Goal: Navigation & Orientation: Find specific page/section

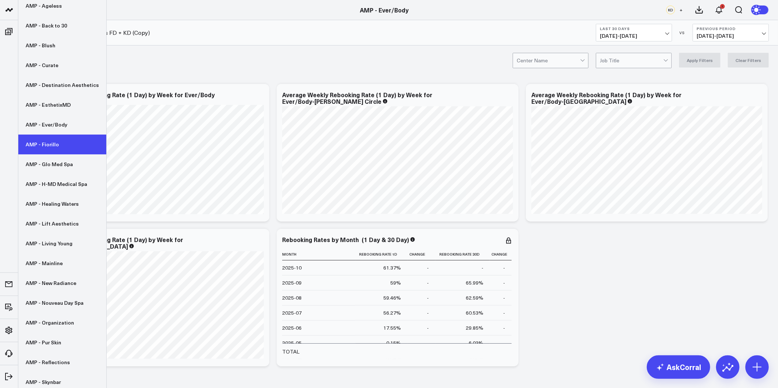
scroll to position [81, 0]
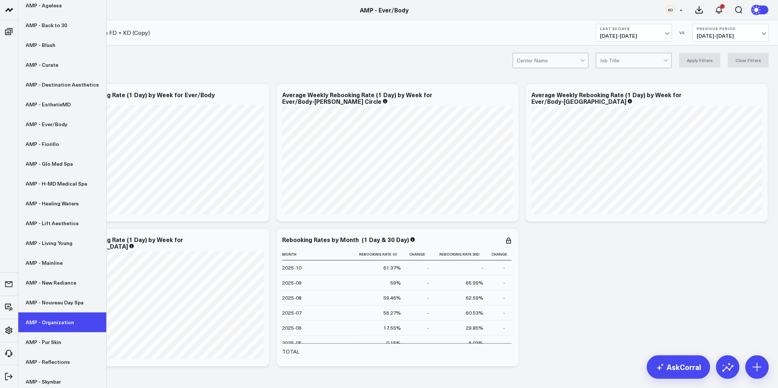
click at [56, 324] on link "AMP - Organization" at bounding box center [62, 322] width 88 height 20
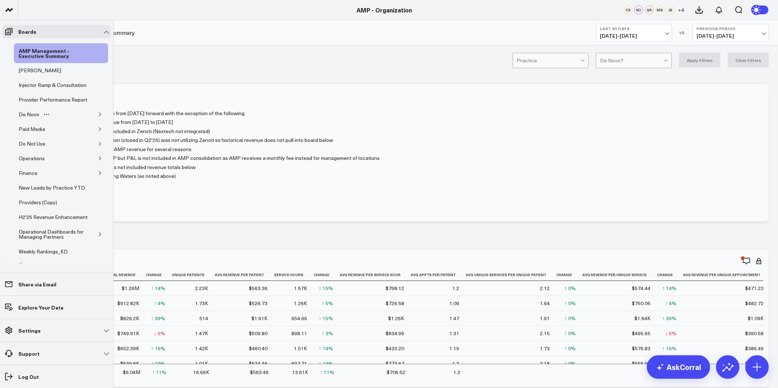
click at [98, 117] on icon "button" at bounding box center [100, 114] width 4 height 4
click at [49, 153] on div "De Novo Charts" at bounding box center [42, 148] width 41 height 9
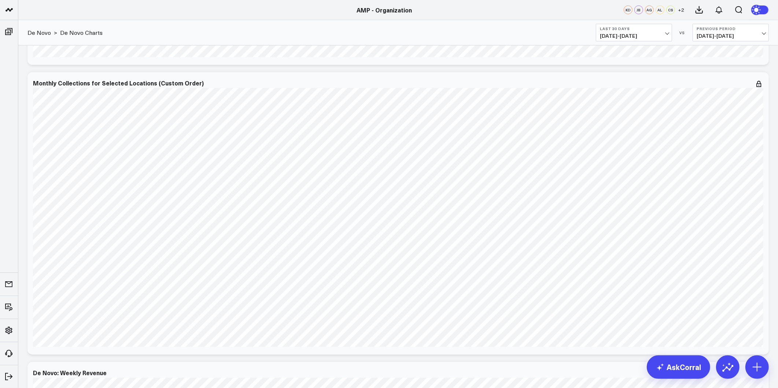
scroll to position [407, 0]
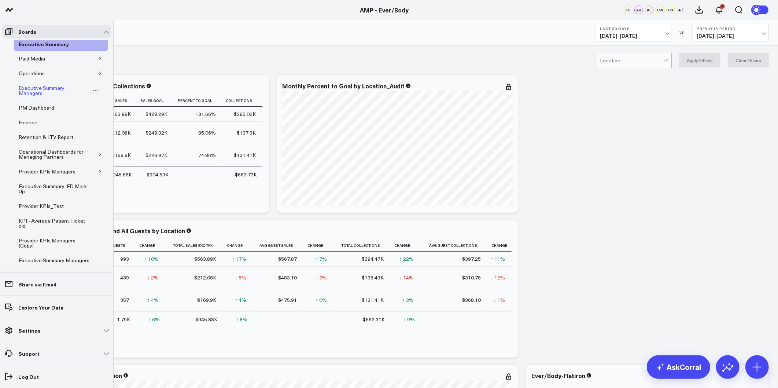
scroll to position [55, 0]
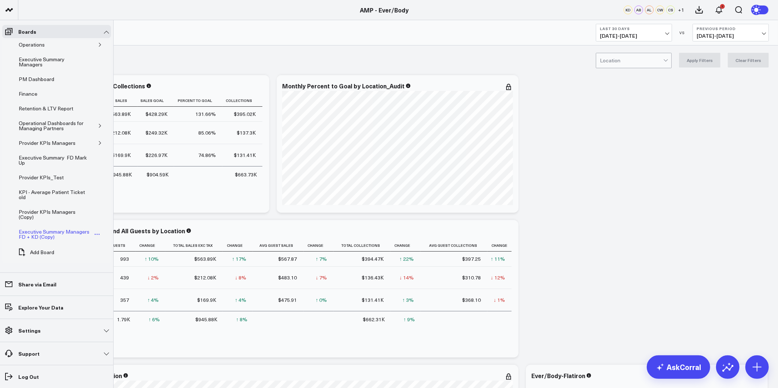
click at [45, 235] on div "Executive Summary Managers FD + KD (Copy)" at bounding box center [55, 234] width 76 height 14
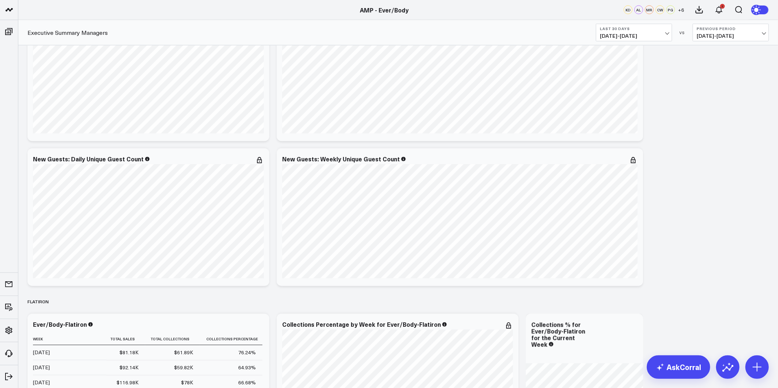
scroll to position [977, 0]
